Goal: Transaction & Acquisition: Subscribe to service/newsletter

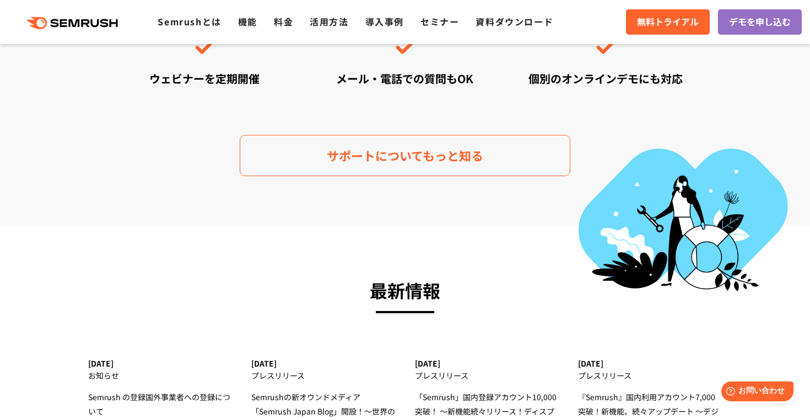
scroll to position [3269, 0]
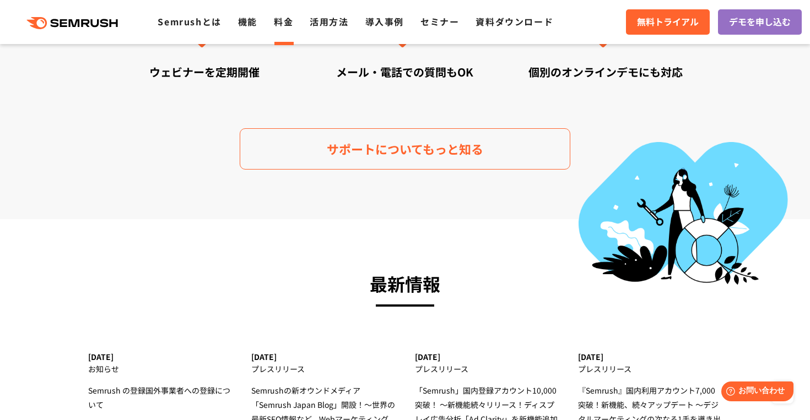
click at [285, 25] on link "料金" at bounding box center [283, 21] width 19 height 13
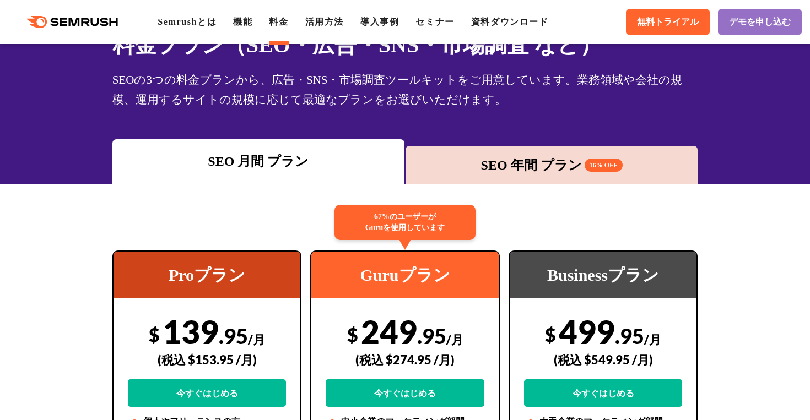
scroll to position [139, 0]
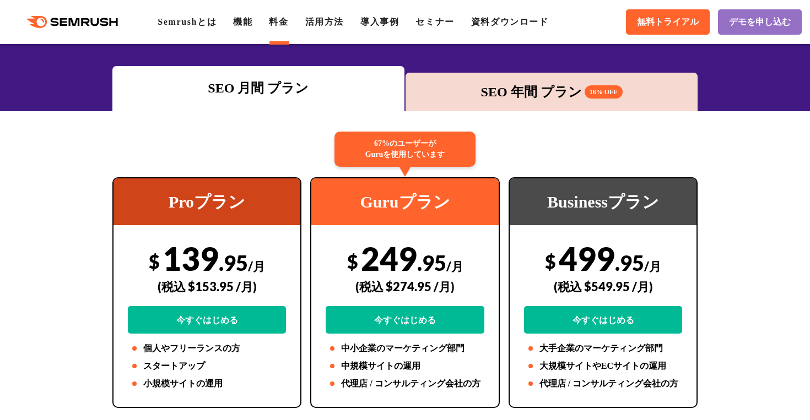
click at [517, 106] on div "SEO 年間 プラン 16% OFF" at bounding box center [551, 92] width 292 height 39
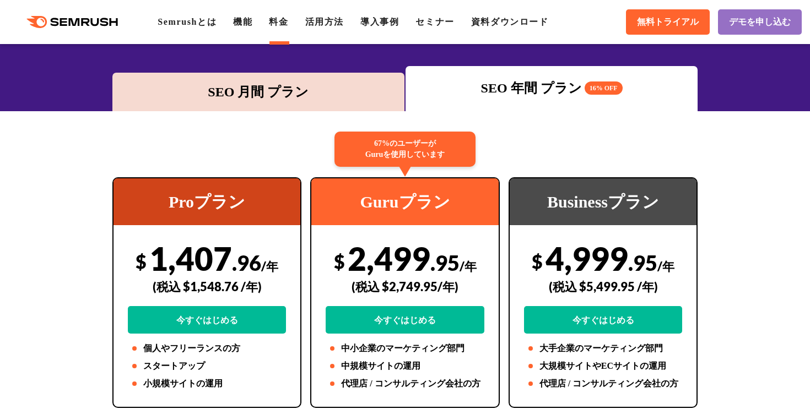
click at [316, 87] on div "SEO 月間 プラン" at bounding box center [258, 92] width 281 height 20
